Goal: Information Seeking & Learning: Learn about a topic

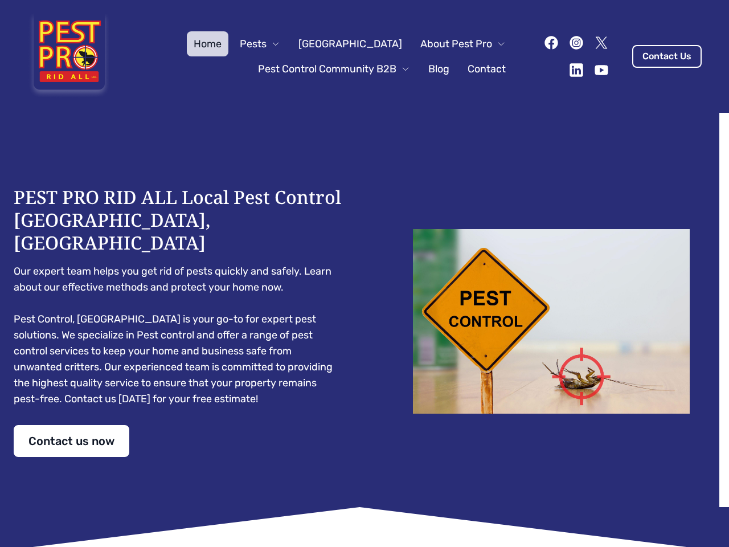
click at [365, 274] on div "PEST PRO RID ALL Local Pest Control [GEOGRAPHIC_DATA], [GEOGRAPHIC_DATA] Our ex…" at bounding box center [365, 321] width 702 height 271
click at [267, 44] on span "Pests" at bounding box center [253, 44] width 27 height 16
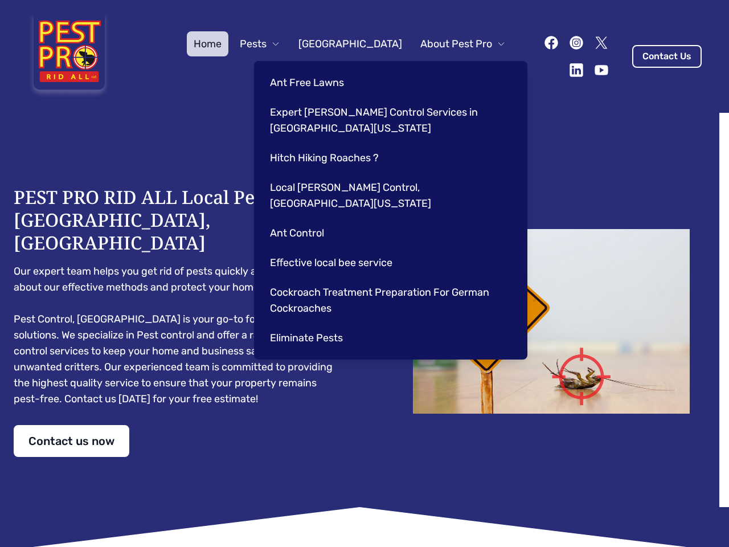
click at [451, 44] on span "About Pest Pro" at bounding box center [457, 44] width 72 height 16
click at [323, 69] on div "Ant Free Lawns Expert [PERSON_NAME] Control Services in [GEOGRAPHIC_DATA] [US_S…" at bounding box center [391, 210] width 274 height 299
